Goal: Task Accomplishment & Management: Manage account settings

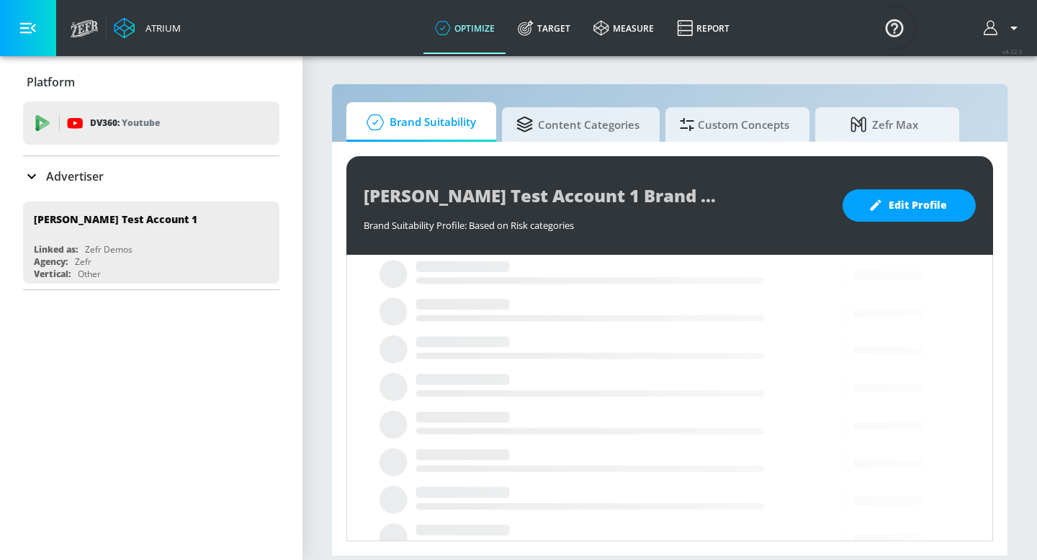
click at [40, 179] on div "Advertiser" at bounding box center [63, 176] width 81 height 17
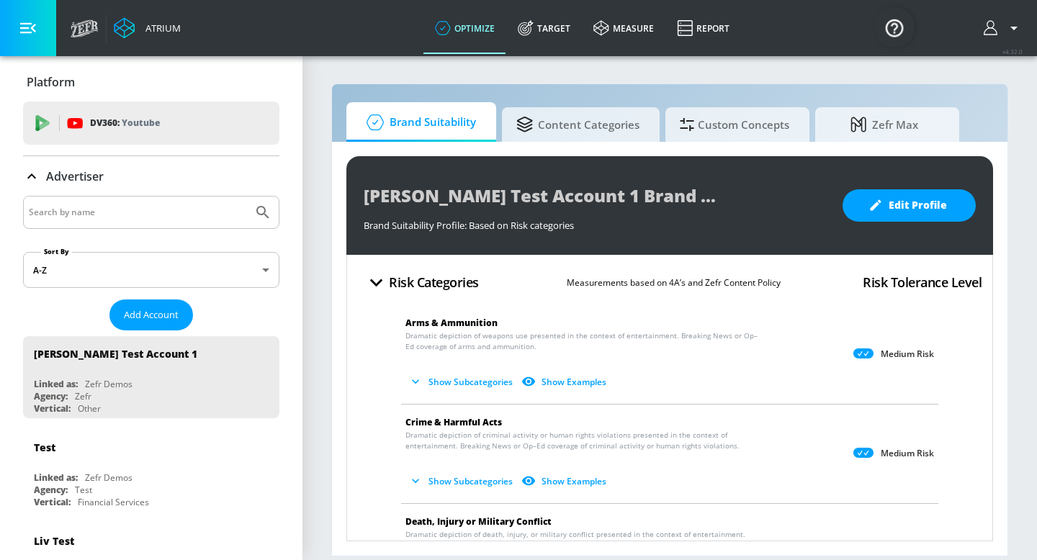
click at [60, 210] on input "Search by name" at bounding box center [138, 212] width 218 height 19
type input "[US_STATE] lottery"
click at [247, 197] on button "Submit Search" at bounding box center [263, 213] width 32 height 32
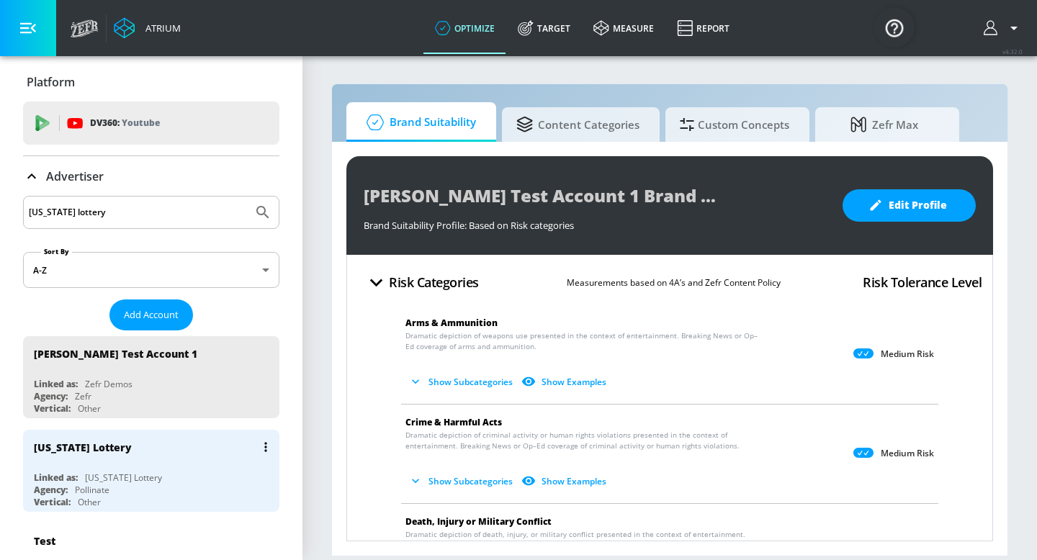
click at [113, 451] on div "[US_STATE] Lottery" at bounding box center [155, 447] width 242 height 35
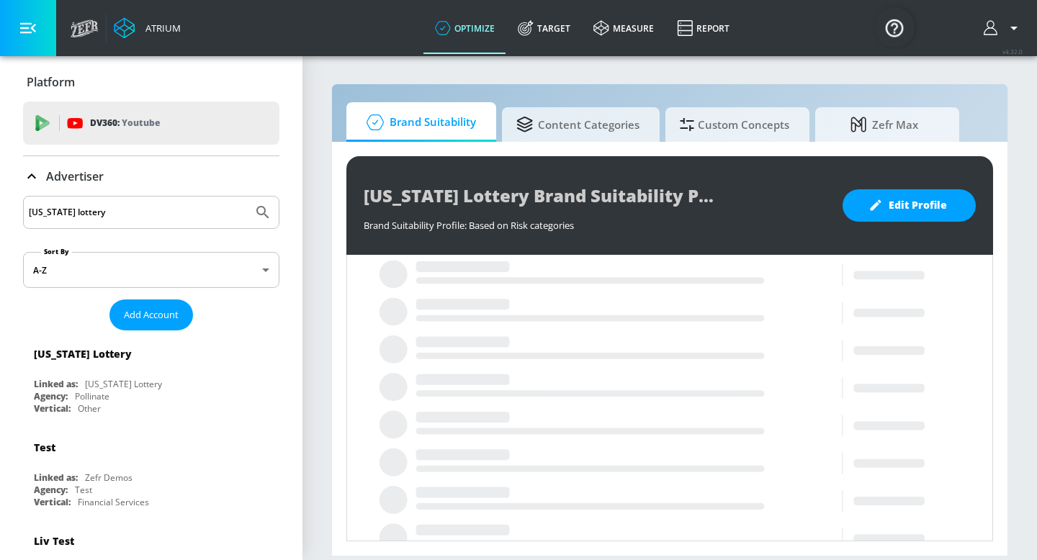
click at [40, 174] on icon at bounding box center [31, 176] width 17 height 17
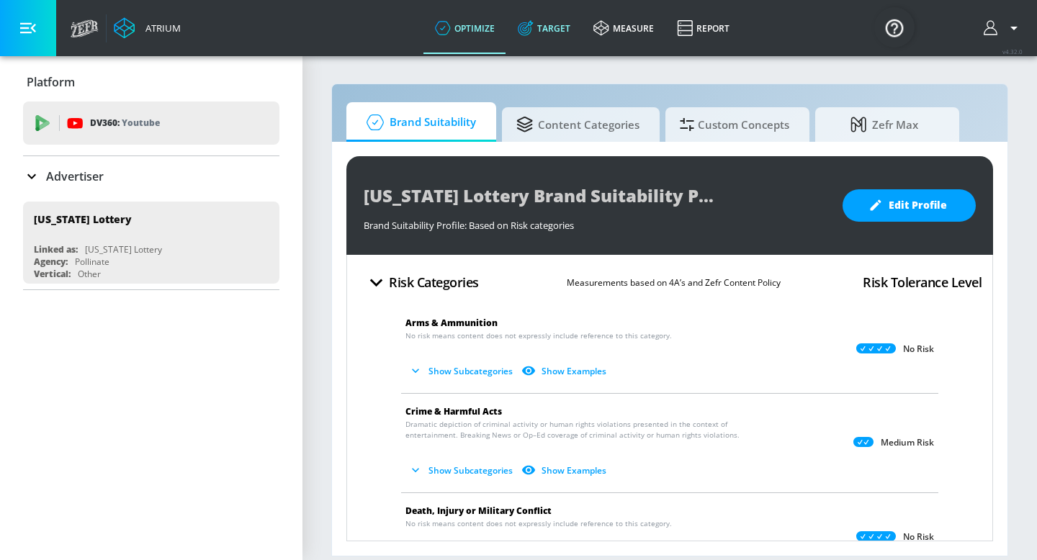
click at [533, 37] on link "Target" at bounding box center [544, 28] width 76 height 52
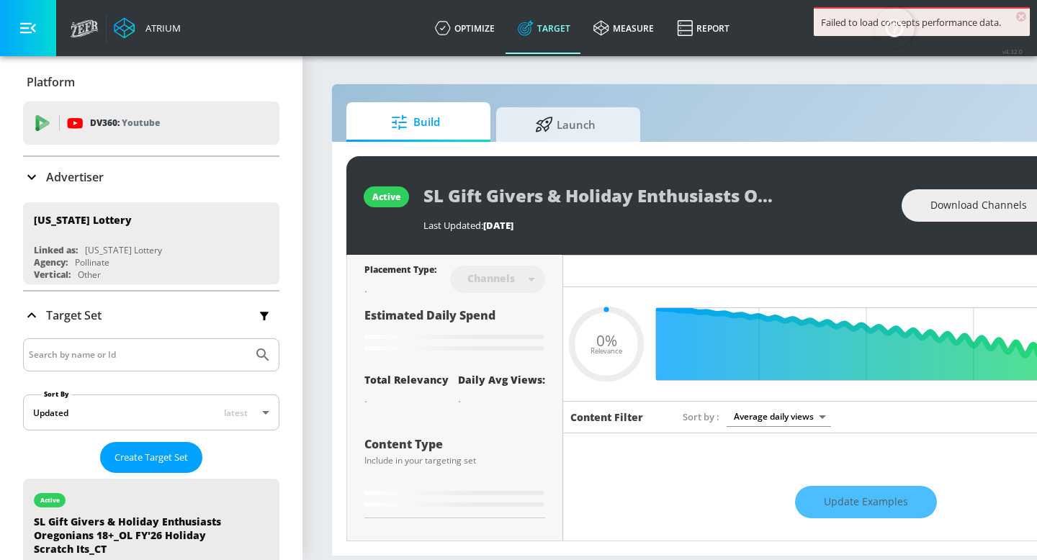
type input "0.6"
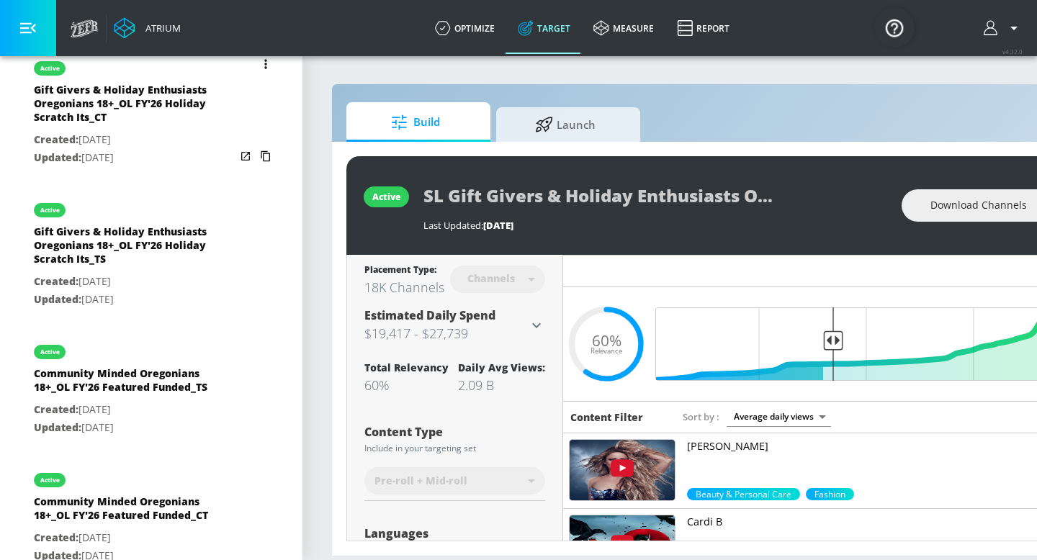
scroll to position [747, 0]
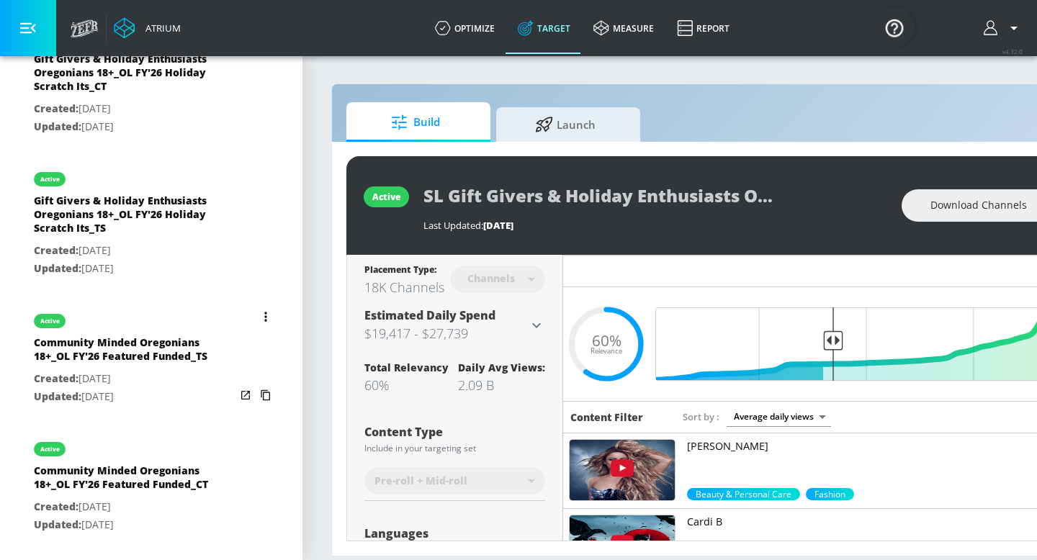
click at [166, 374] on p "Created: [DATE]" at bounding box center [135, 379] width 202 height 18
type input "Community Minded Oregonians 18+_OL FY'26 Featured Funded_TS"
type input "videos"
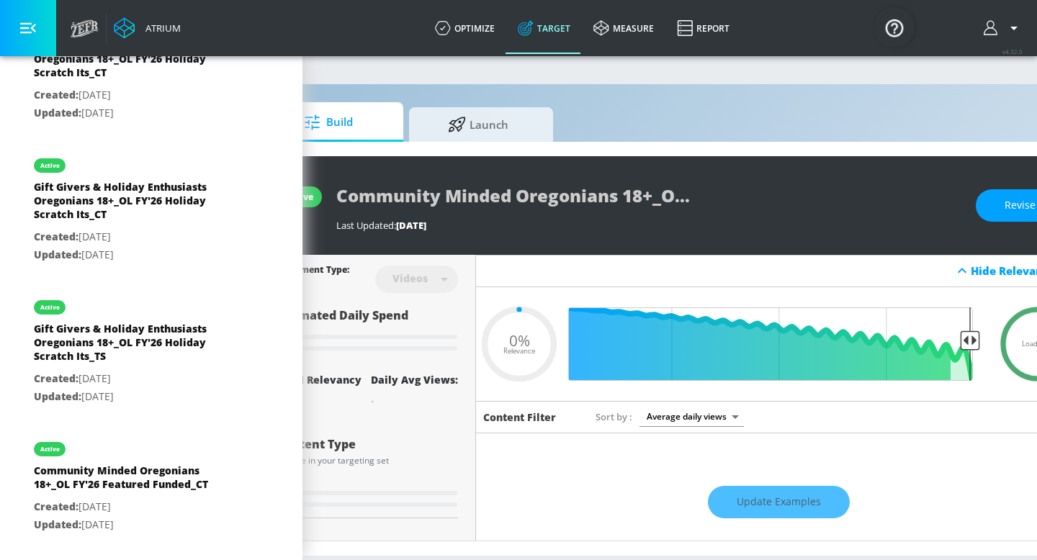
scroll to position [0, 176]
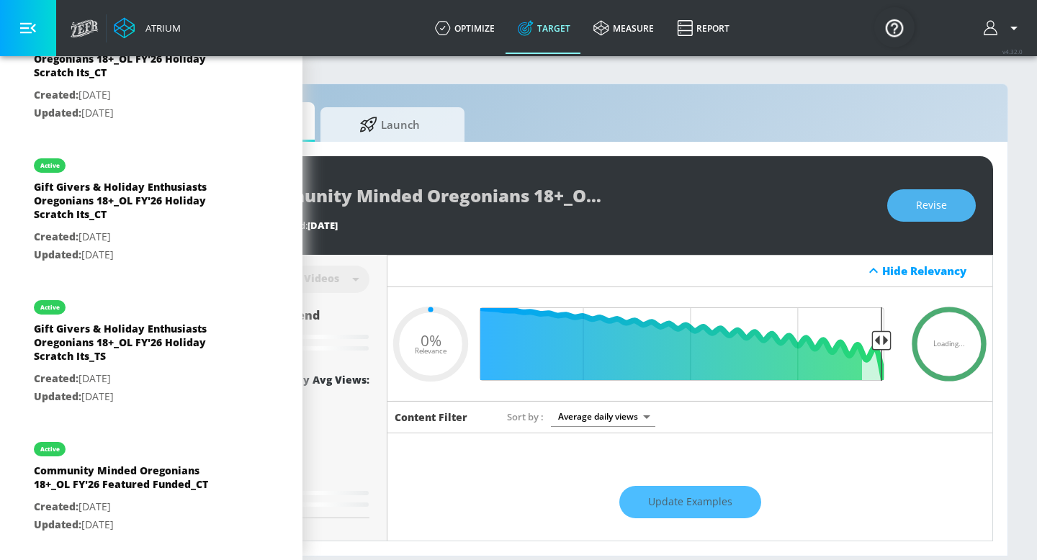
click at [940, 214] on span "Revise" at bounding box center [931, 206] width 31 height 18
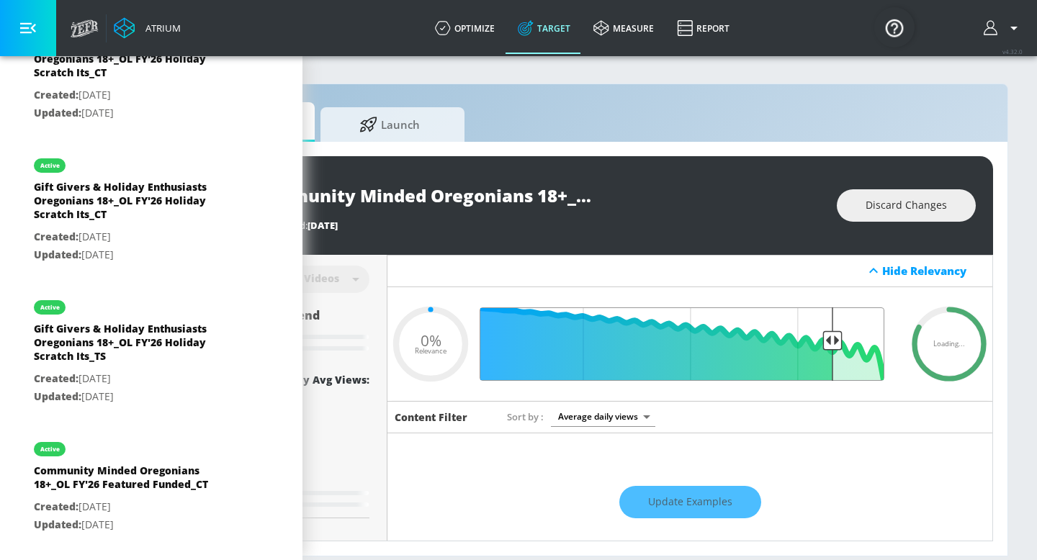
drag, startPoint x: 882, startPoint y: 344, endPoint x: 831, endPoint y: 343, distance: 51.1
click at [831, 343] on input "Final Threshold" at bounding box center [689, 343] width 403 height 73
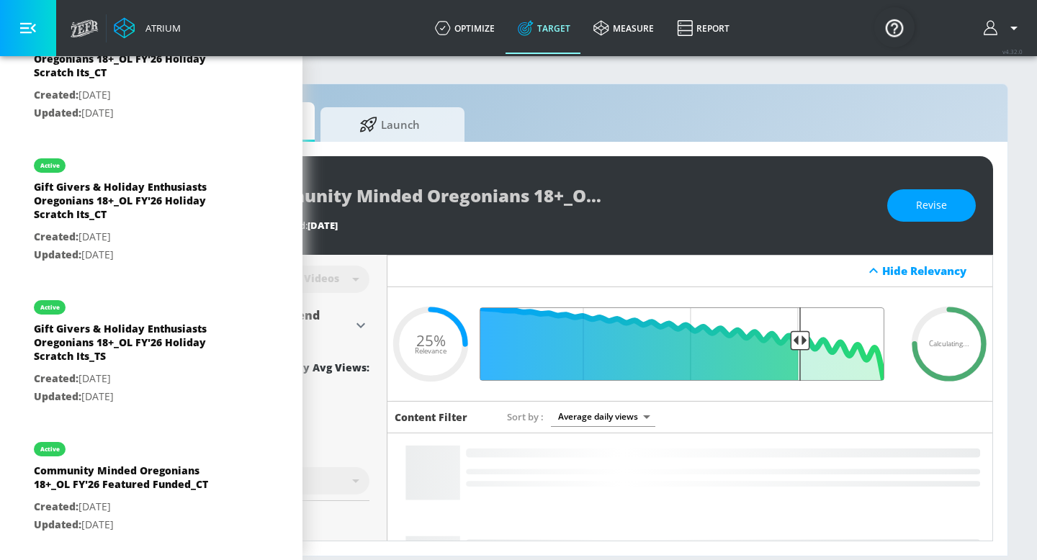
drag, startPoint x: 797, startPoint y: 343, endPoint x: 778, endPoint y: 343, distance: 18.7
click at [778, 343] on input "Final Threshold" at bounding box center [689, 343] width 403 height 73
click at [792, 341] on input "Final Threshold" at bounding box center [689, 343] width 403 height 73
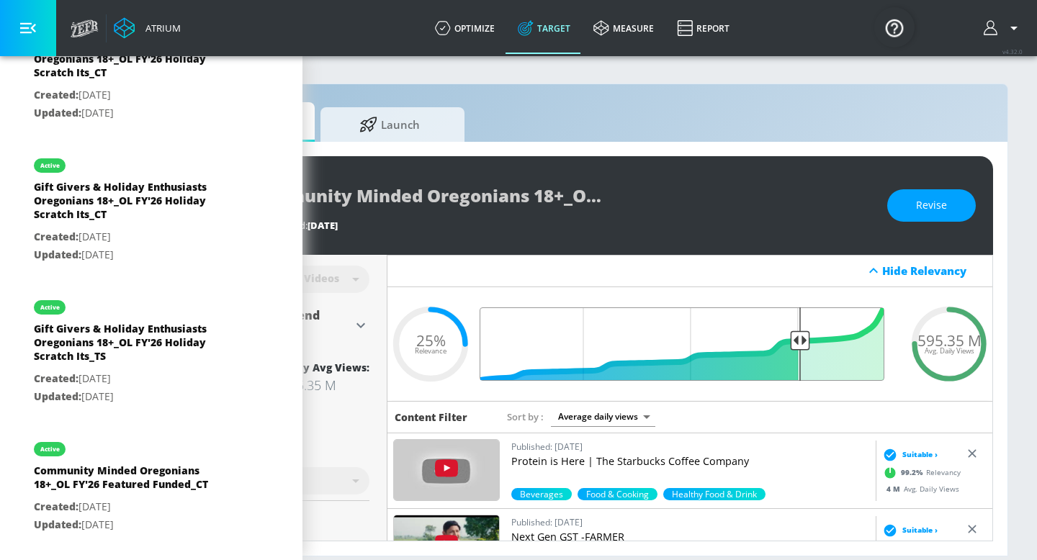
drag, startPoint x: 797, startPoint y: 341, endPoint x: 779, endPoint y: 343, distance: 18.1
click at [779, 343] on input "Final Threshold" at bounding box center [689, 343] width 403 height 73
click at [920, 212] on span "Revise" at bounding box center [931, 206] width 31 height 18
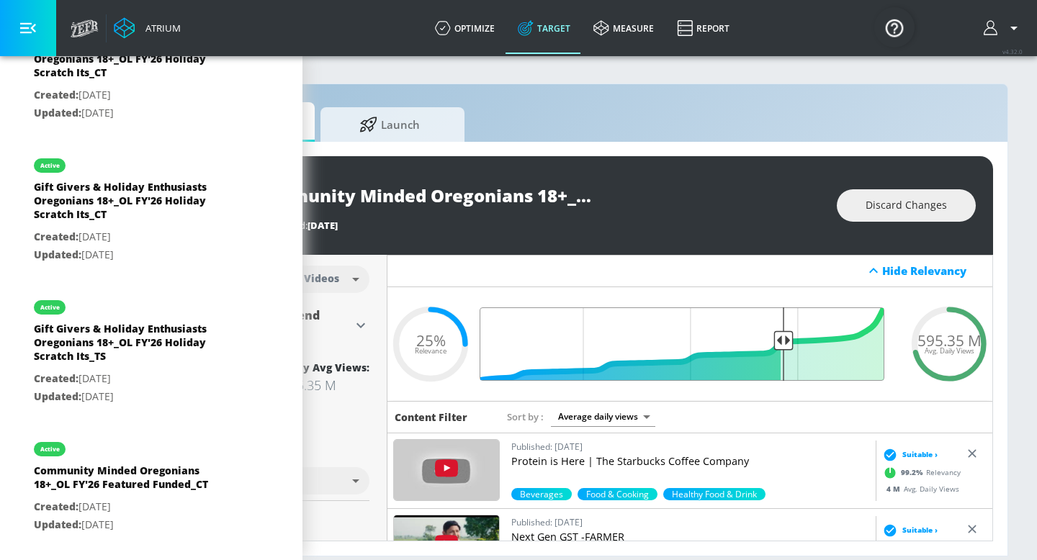
drag, startPoint x: 799, startPoint y: 341, endPoint x: 783, endPoint y: 341, distance: 15.8
click at [783, 341] on input "Final Threshold" at bounding box center [689, 343] width 403 height 73
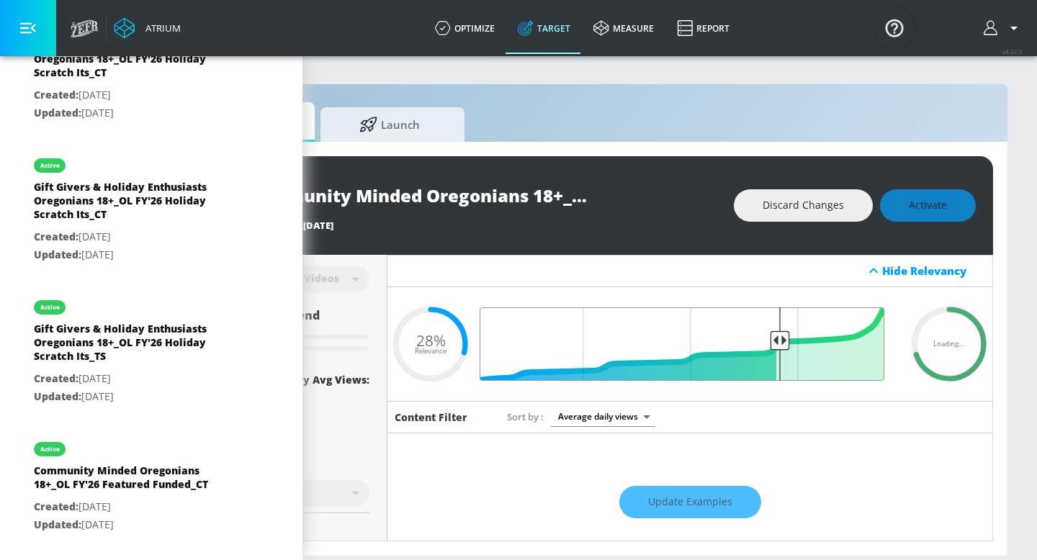
click at [778, 341] on input "Final Threshold" at bounding box center [689, 343] width 403 height 73
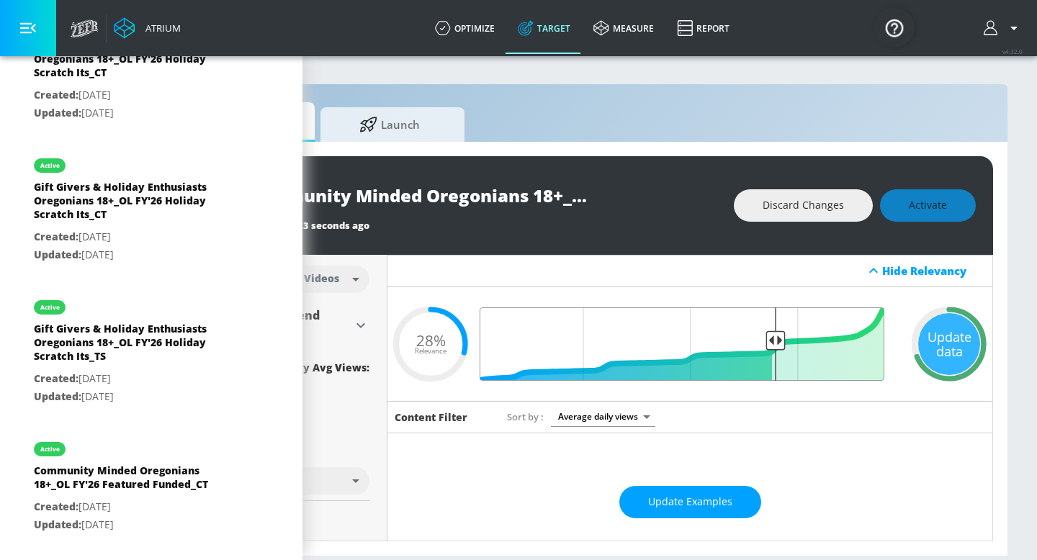
drag, startPoint x: 785, startPoint y: 338, endPoint x: 777, endPoint y: 338, distance: 7.9
click at [777, 338] on input "Final Threshold" at bounding box center [689, 343] width 403 height 73
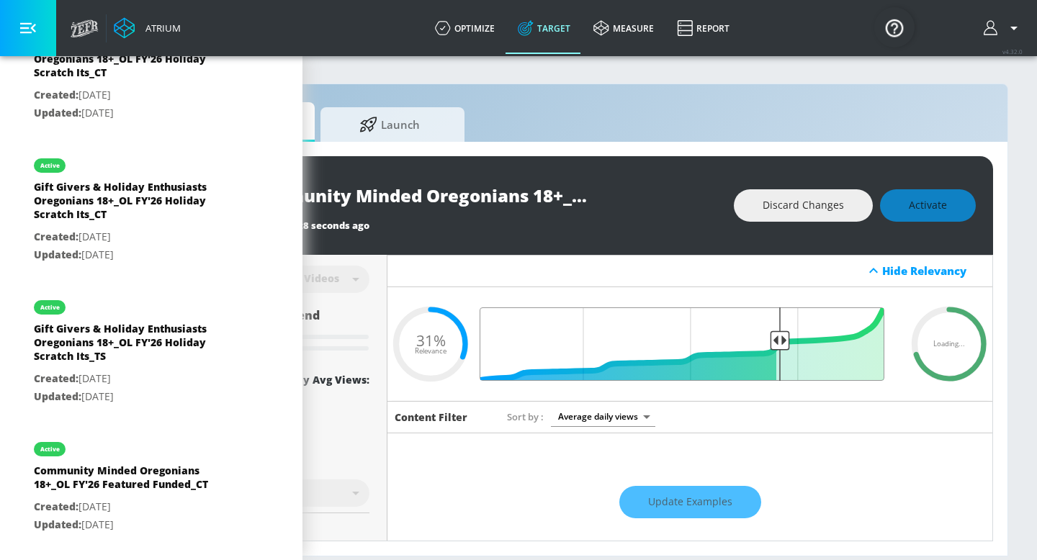
click at [777, 338] on input "Final Threshold" at bounding box center [689, 343] width 403 height 73
click at [963, 212] on div "Discard Changes Activate" at bounding box center [855, 205] width 242 height 32
type input "0.31"
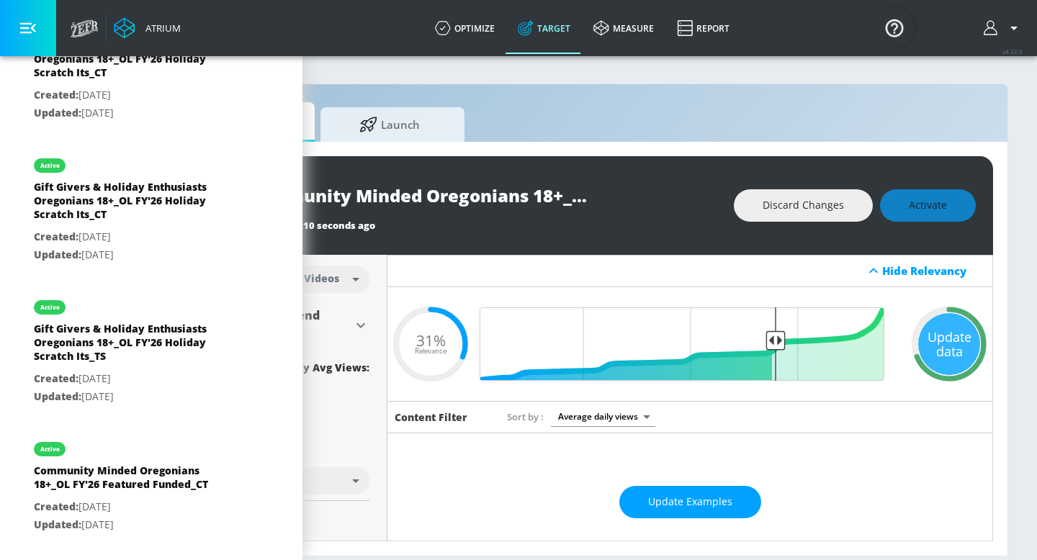
click at [932, 210] on div "Discard Changes Activate" at bounding box center [855, 205] width 242 height 32
click at [943, 320] on div "Update data" at bounding box center [949, 344] width 62 height 62
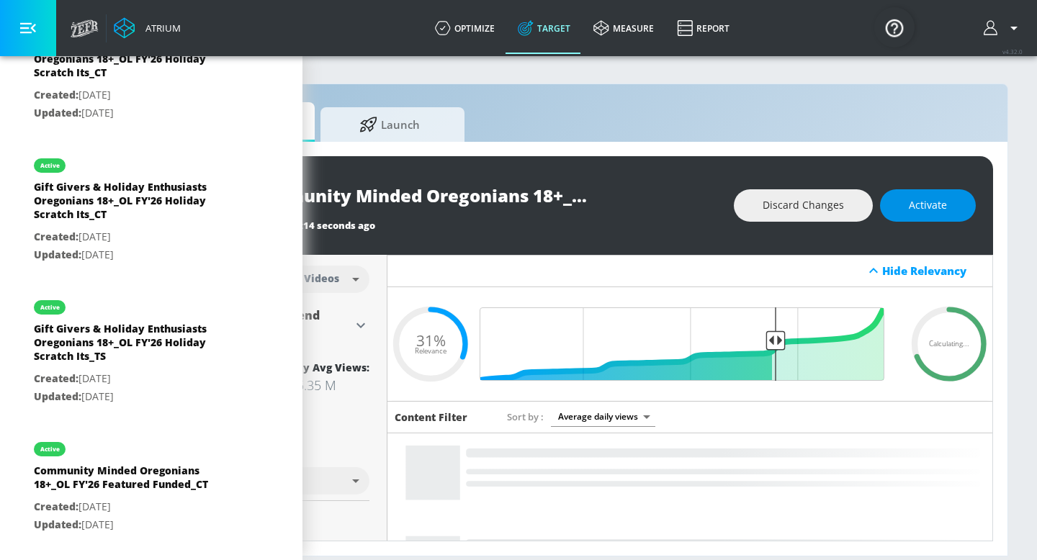
click at [937, 202] on span "Activate" at bounding box center [928, 206] width 38 height 18
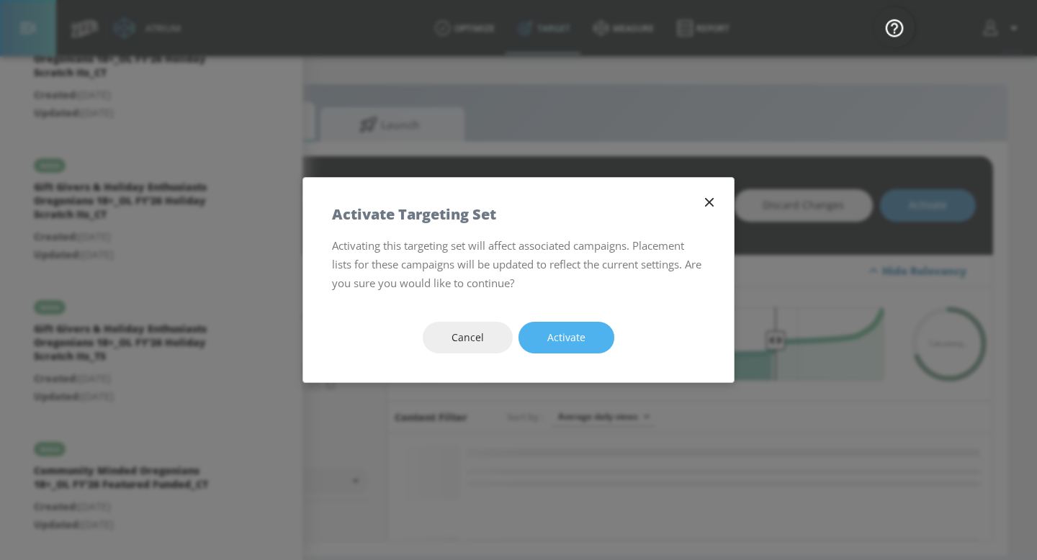
click at [588, 338] on button "Activate" at bounding box center [566, 338] width 96 height 32
